Goal: Task Accomplishment & Management: Manage account settings

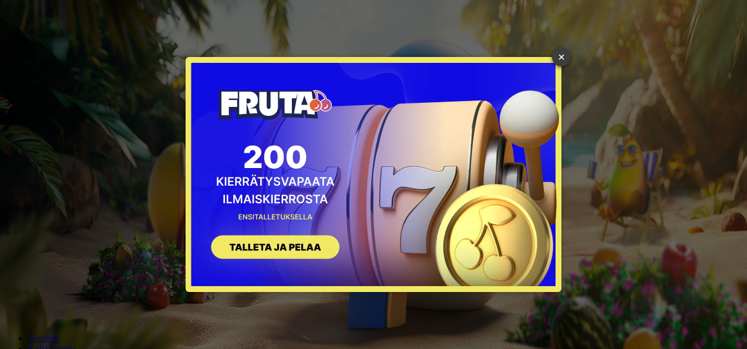
click at [558, 62] on link "×" at bounding box center [561, 57] width 19 height 19
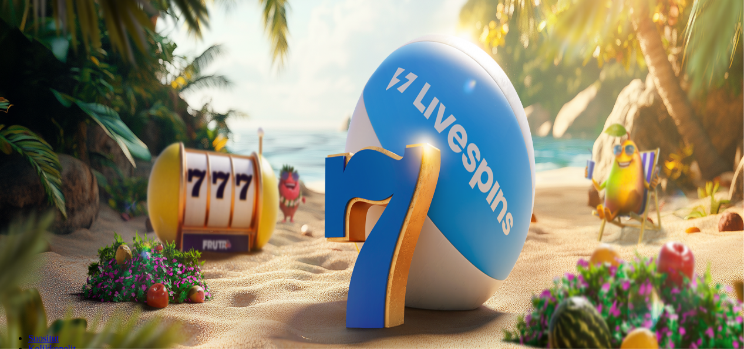
click at [62, 49] on button "Kirjaudu" at bounding box center [81, 42] width 38 height 12
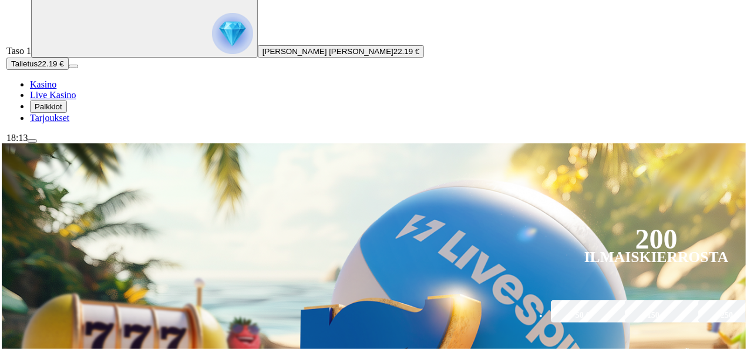
scroll to position [83, 0]
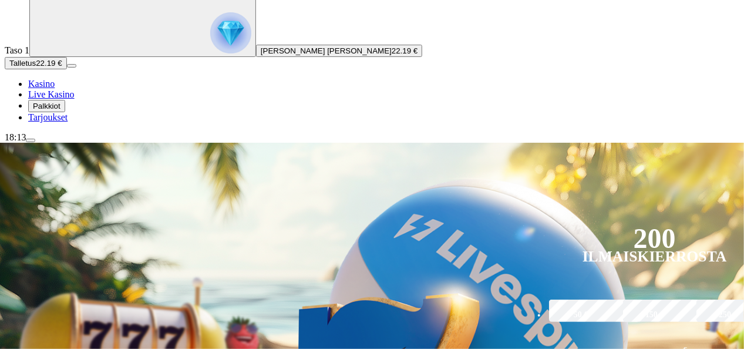
click at [63, 143] on div "18:13" at bounding box center [372, 137] width 735 height 11
click at [31, 143] on div "18:13" at bounding box center [372, 137] width 735 height 11
click at [35, 142] on button "menu" at bounding box center [30, 141] width 9 height 4
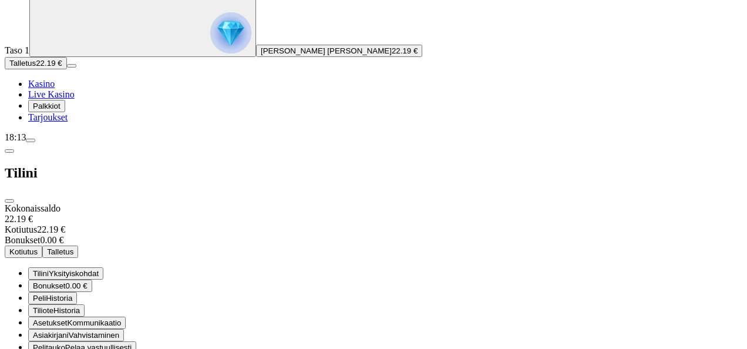
click at [35, 142] on button "menu" at bounding box center [30, 141] width 9 height 4
click at [66, 281] on span "Bonukset" at bounding box center [49, 285] width 33 height 9
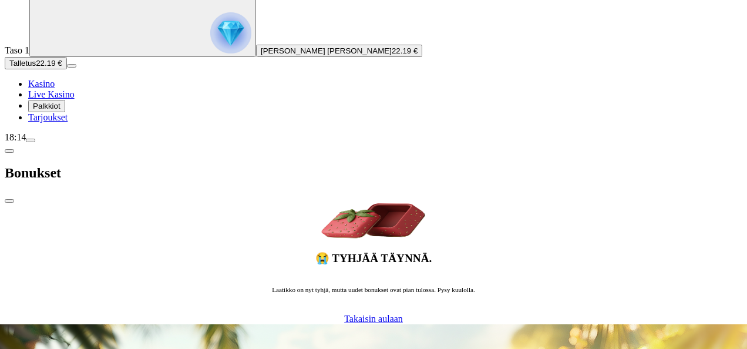
click at [9, 151] on span "chevron-left icon" at bounding box center [9, 151] width 0 height 0
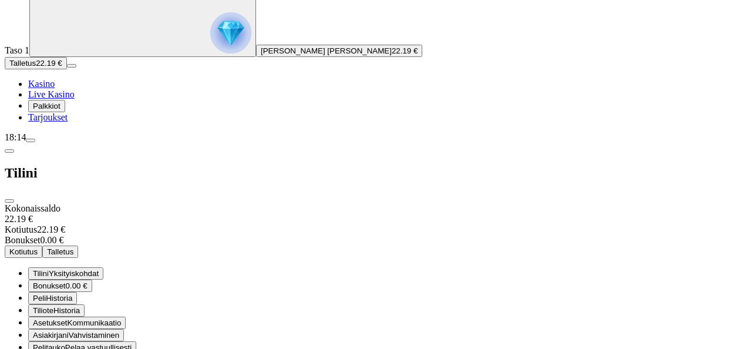
click at [9, 201] on span "close icon" at bounding box center [9, 201] width 0 height 0
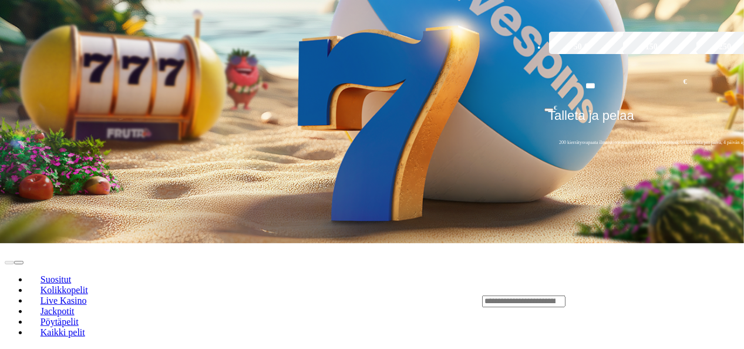
scroll to position [350, 0]
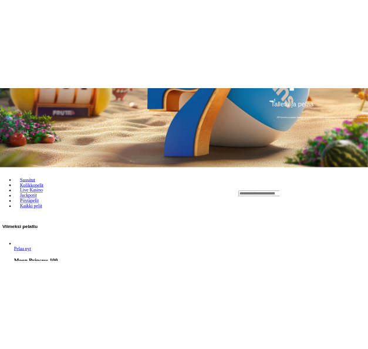
scroll to position [377, 0]
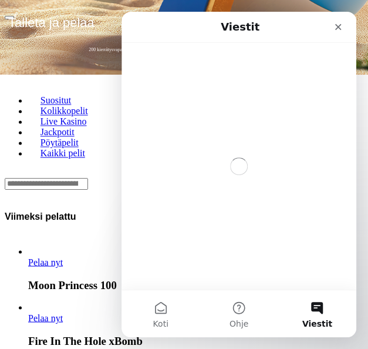
scroll to position [0, 0]
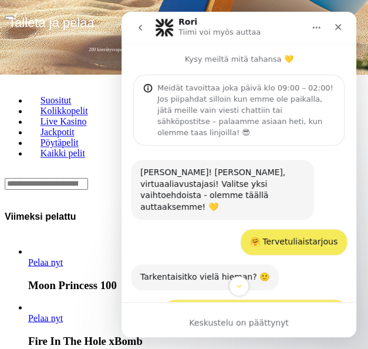
click at [261, 190] on div "Hei Niklas! Olen Rori, virtuaaliavustajasi! Valitse yksi vaihtoehdoista - olemm…" at bounding box center [222, 190] width 183 height 60
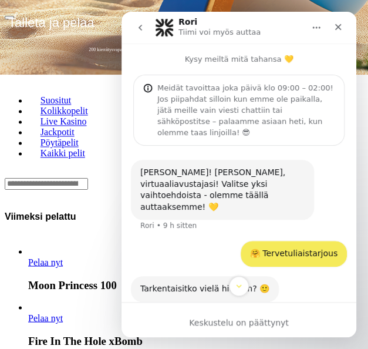
scroll to position [15, 0]
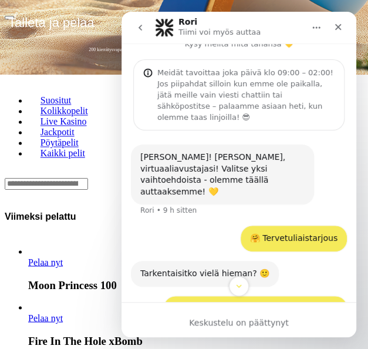
click at [273, 230] on div "🤗 Tervetuliaistarjous Niklas • 9 h sitten" at bounding box center [239, 243] width 216 height 35
click at [273, 226] on div "🤗 Tervetuliaistarjous Niklas • 9 h sitten" at bounding box center [294, 239] width 106 height 26
click at [247, 226] on div "🤗 Tervetuliaistarjous Niklas • 9 h sitten" at bounding box center [294, 239] width 106 height 26
drag, startPoint x: 247, startPoint y: 216, endPoint x: 220, endPoint y: 212, distance: 27.9
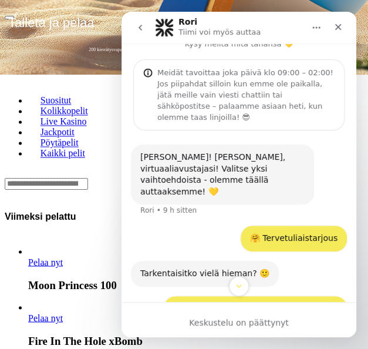
click at [220, 226] on div "🤗 Tervetuliaistarjous Niklas • 9 h sitten" at bounding box center [239, 243] width 216 height 35
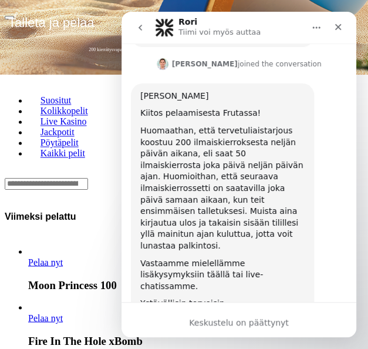
scroll to position [690, 0]
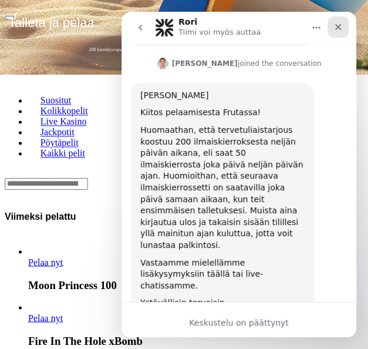
click at [340, 29] on icon "Sulje" at bounding box center [338, 27] width 6 height 6
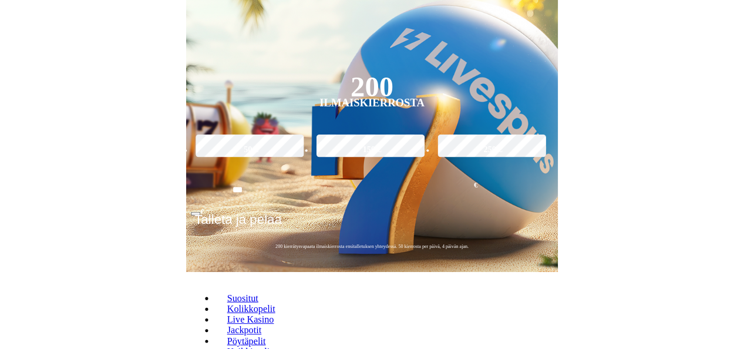
scroll to position [174, 0]
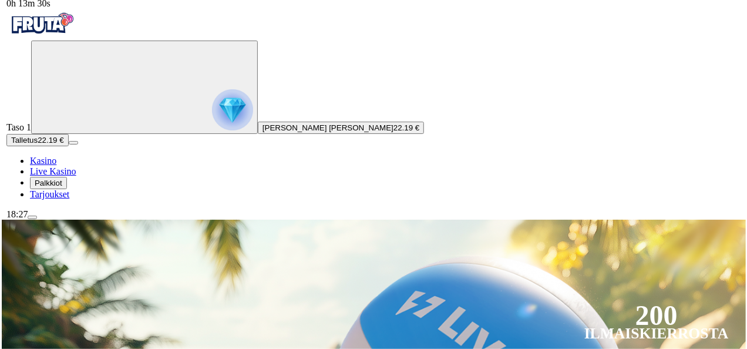
scroll to position [0, 0]
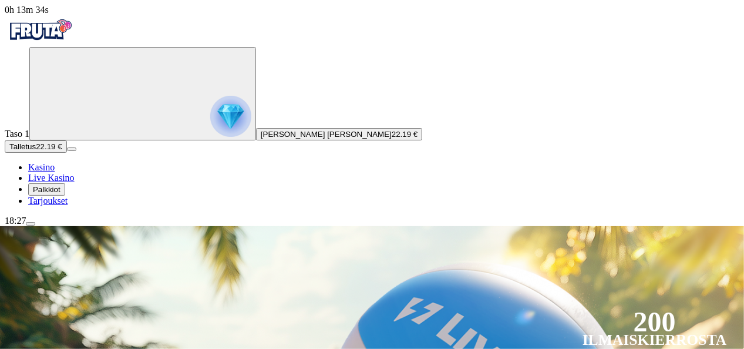
click at [31, 224] on span "menu icon" at bounding box center [31, 224] width 0 height 0
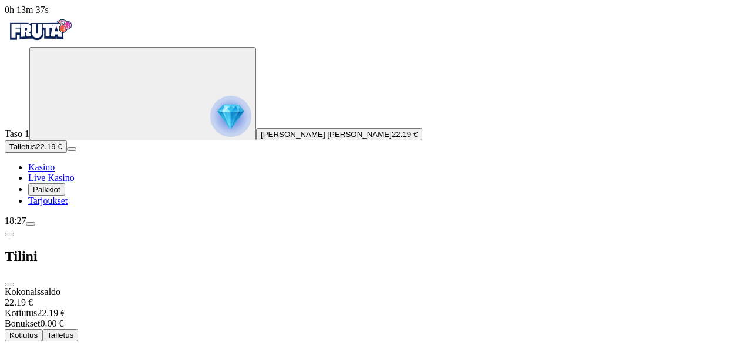
scroll to position [53, 0]
click at [42, 329] on button "Kotiutus" at bounding box center [24, 335] width 38 height 12
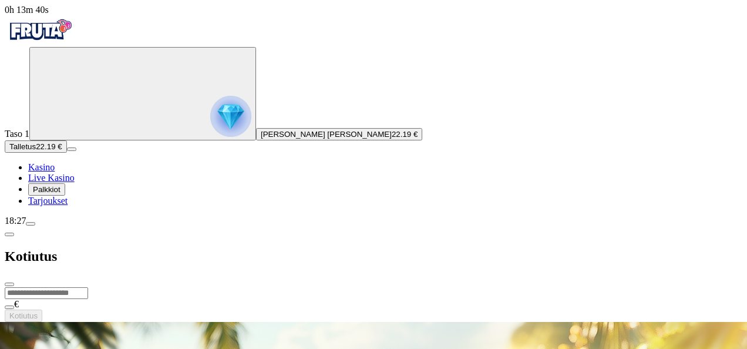
click at [88, 287] on input "number" at bounding box center [46, 293] width 83 height 12
type input "**"
click at [38, 311] on span "Kotiutus" at bounding box center [23, 315] width 28 height 9
click at [9, 234] on span "chevron-left icon" at bounding box center [9, 234] width 0 height 0
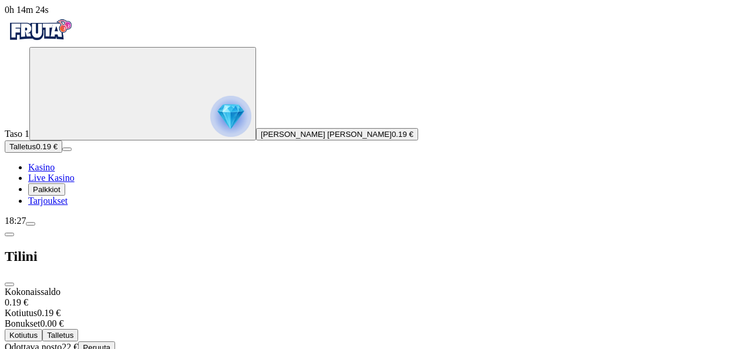
click at [115, 341] on button "Peruuta" at bounding box center [96, 347] width 37 height 12
click at [9, 284] on span "close icon" at bounding box center [9, 284] width 0 height 0
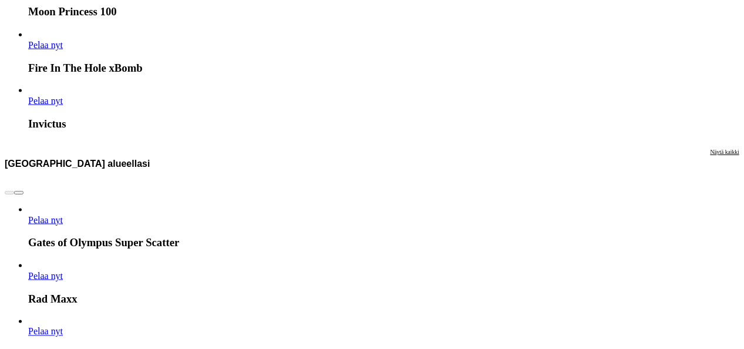
scroll to position [791, 0]
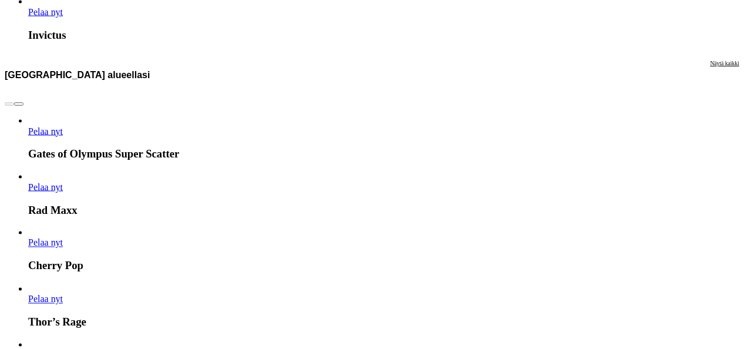
scroll to position [863, 0]
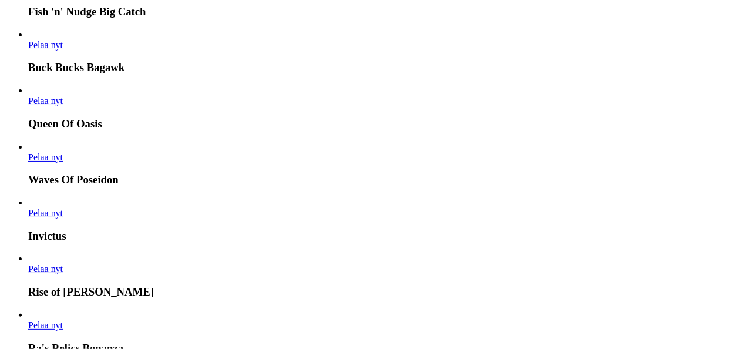
scroll to position [5445, 0]
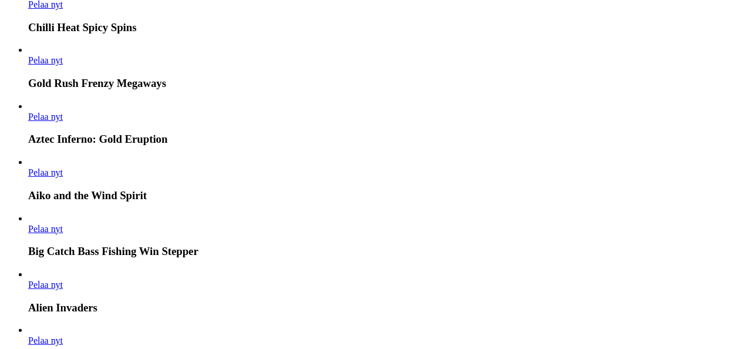
type input "*****"
